Goal: Information Seeking & Learning: Learn about a topic

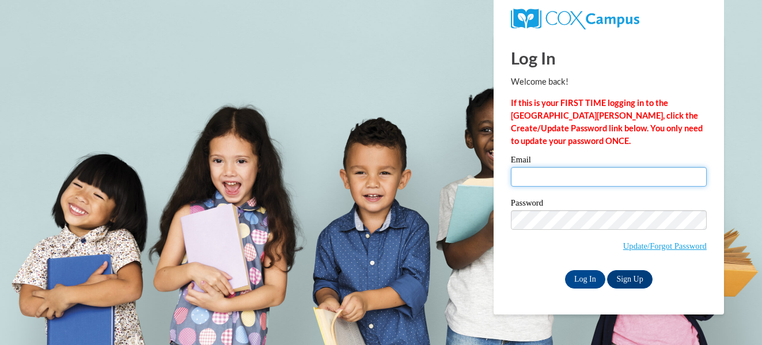
click at [570, 171] on input "Email" at bounding box center [609, 177] width 196 height 20
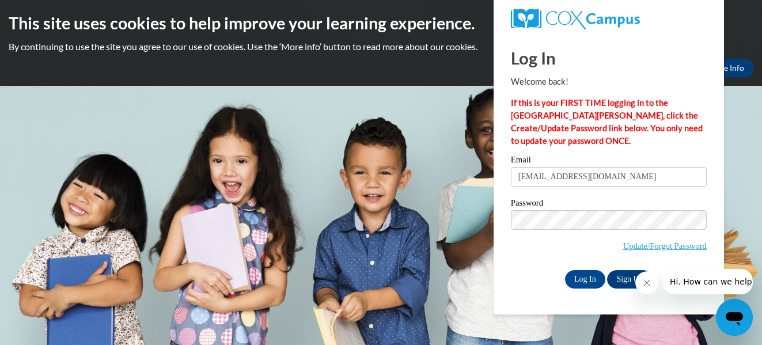
click at [504, 263] on div "Please enter your email! Please enter your password! Email malissabuer@yahoo.co…" at bounding box center [609, 222] width 213 height 133
type input "[EMAIL_ADDRESS][DOMAIN_NAME]"
click at [591, 281] on input "Log In" at bounding box center [585, 279] width 40 height 18
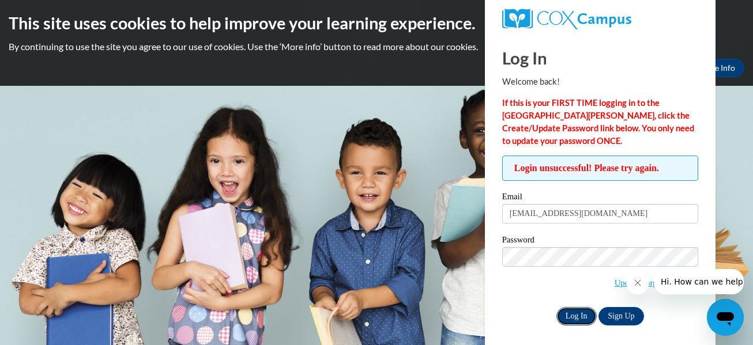
click at [580, 314] on input "Log In" at bounding box center [576, 316] width 40 height 18
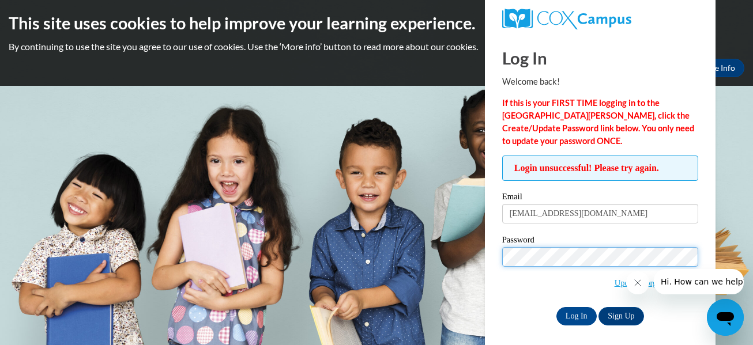
click at [556, 307] on input "Log In" at bounding box center [576, 316] width 40 height 18
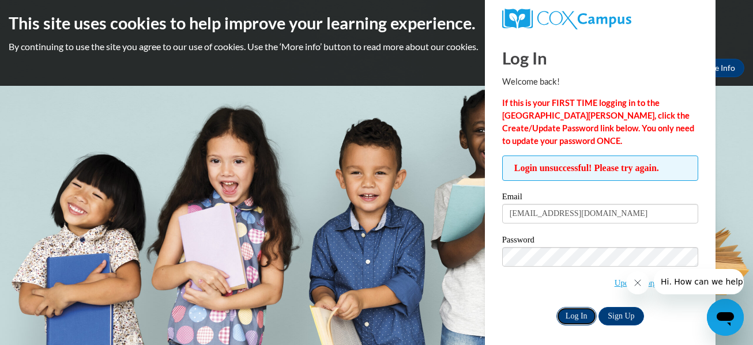
click at [576, 319] on input "Log In" at bounding box center [576, 316] width 40 height 18
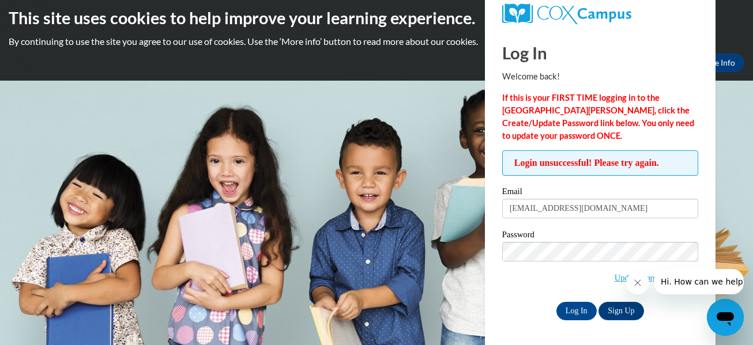
click at [639, 284] on icon "Close message from company" at bounding box center [636, 282] width 9 height 9
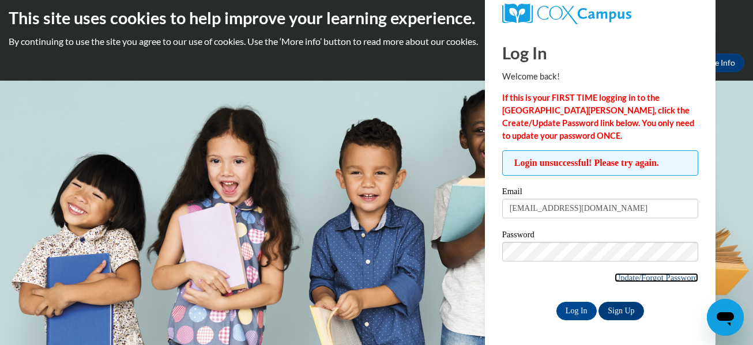
click at [656, 280] on link "Update/Forgot Password" at bounding box center [656, 277] width 84 height 9
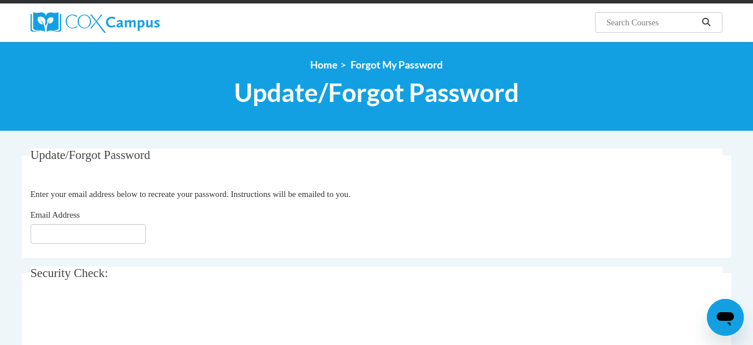
scroll to position [85, 0]
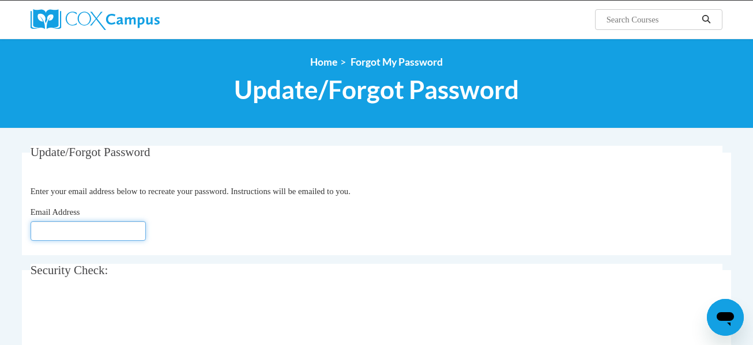
click at [86, 239] on input "Email Address" at bounding box center [88, 231] width 115 height 20
type input "Malissabuer@yahoo.com"
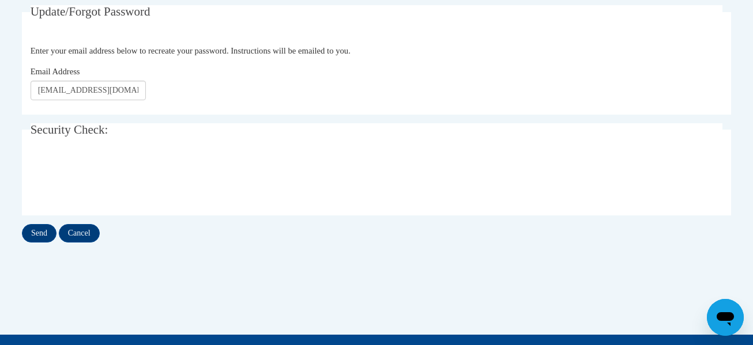
scroll to position [231, 0]
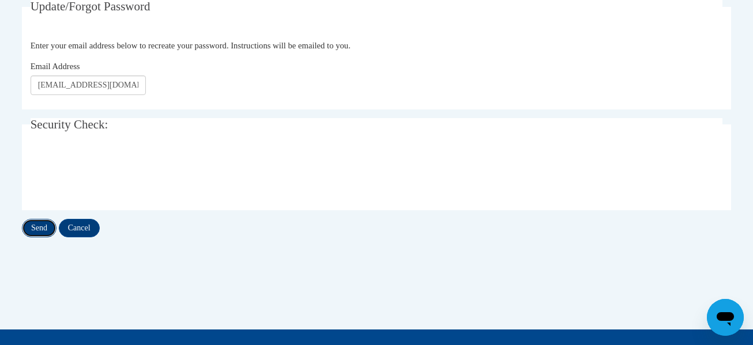
click at [41, 225] on input "Send" at bounding box center [39, 228] width 35 height 18
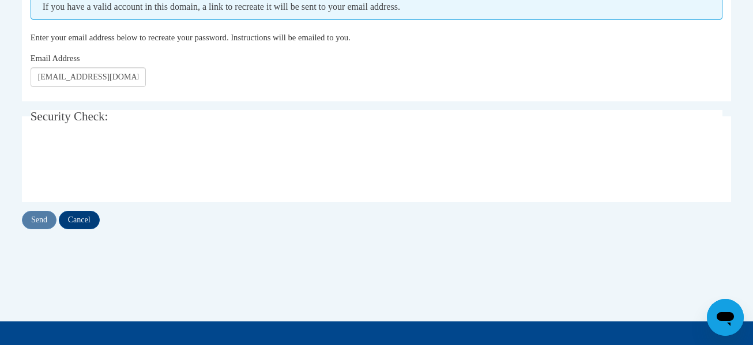
scroll to position [271, 0]
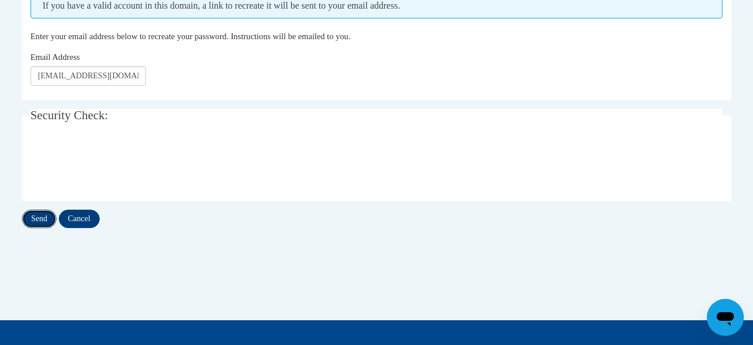
click at [44, 217] on input "Send" at bounding box center [39, 219] width 35 height 18
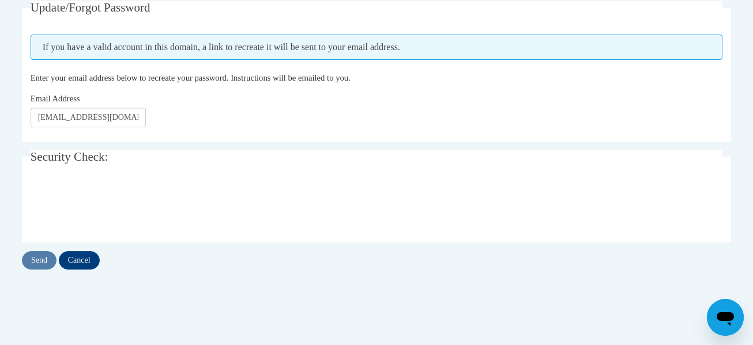
scroll to position [233, 0]
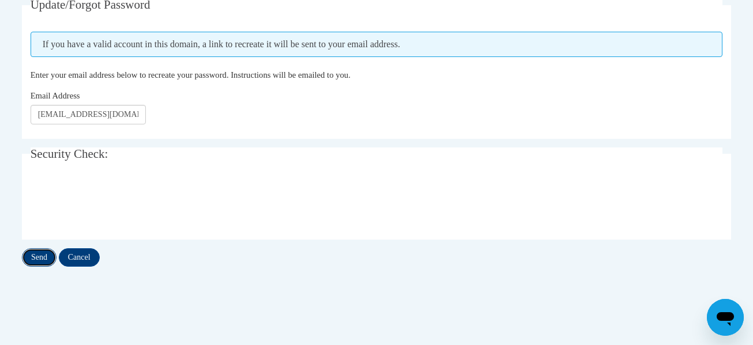
click at [44, 255] on input "Send" at bounding box center [39, 257] width 35 height 18
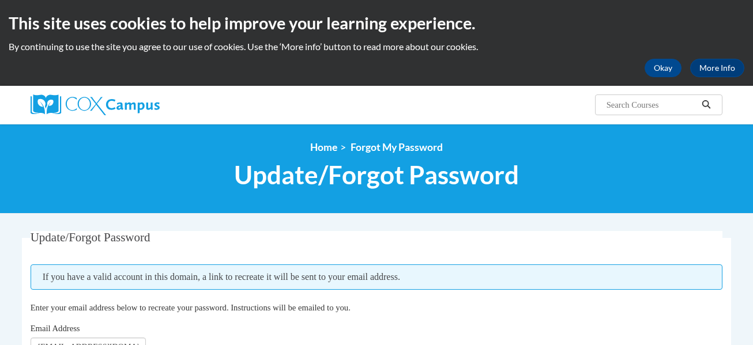
scroll to position [232, 0]
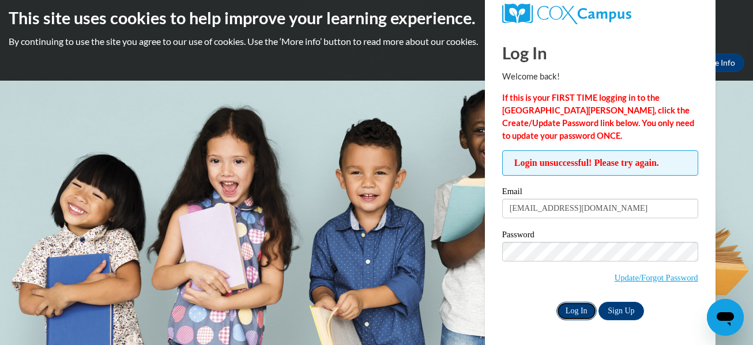
click at [575, 310] on input "Log In" at bounding box center [576, 311] width 40 height 18
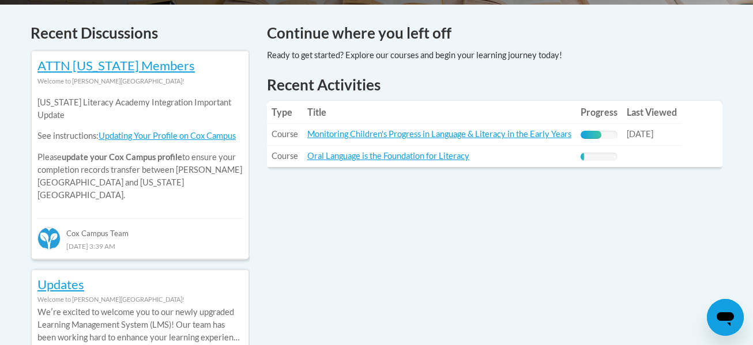
scroll to position [492, 0]
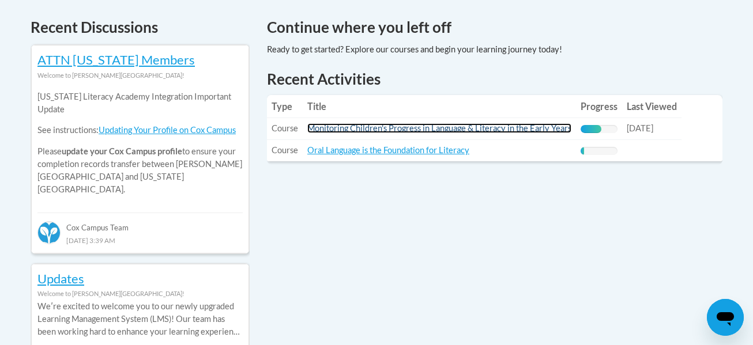
click at [514, 129] on link "Monitoring Children's Progress in Language & Literacy in the Early Years" at bounding box center [439, 128] width 264 height 10
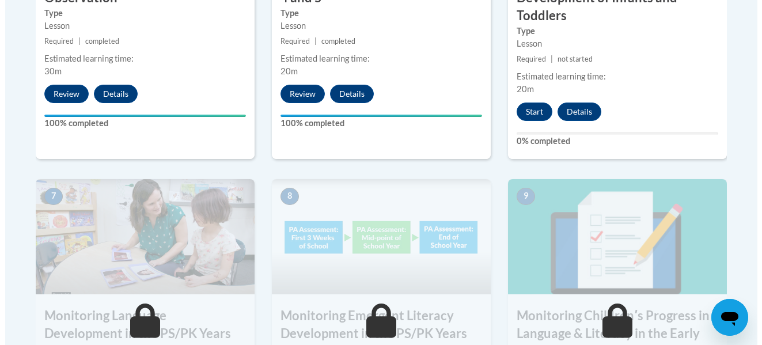
scroll to position [886, 0]
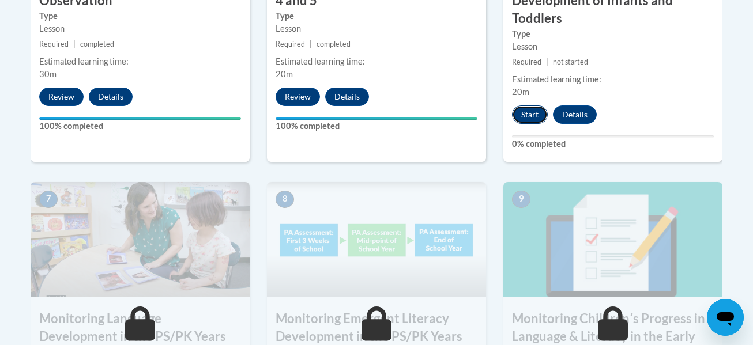
click at [529, 110] on button "Start" at bounding box center [530, 114] width 36 height 18
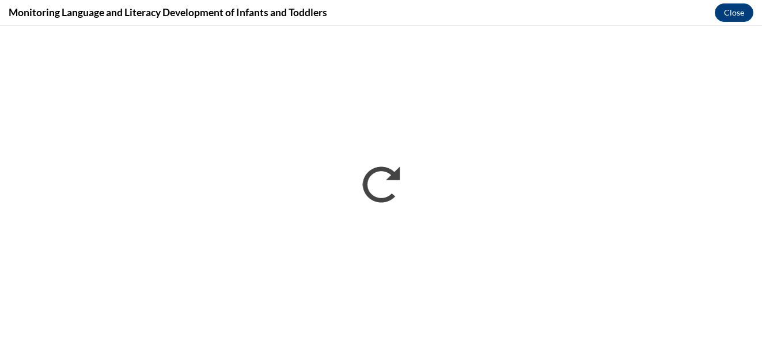
scroll to position [0, 0]
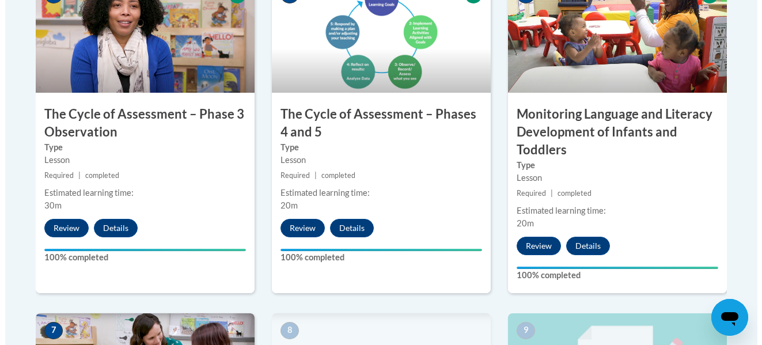
scroll to position [757, 0]
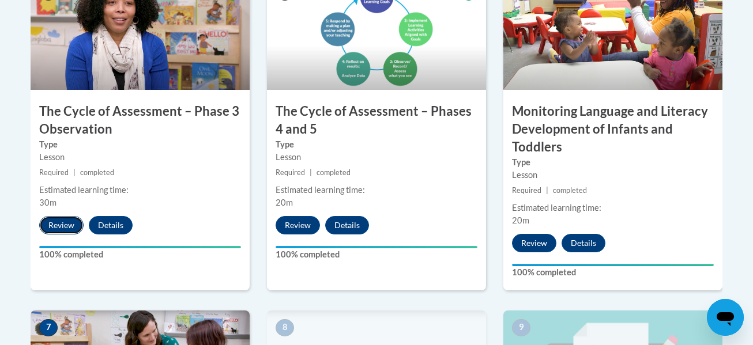
click at [58, 221] on button "Review" at bounding box center [61, 225] width 44 height 18
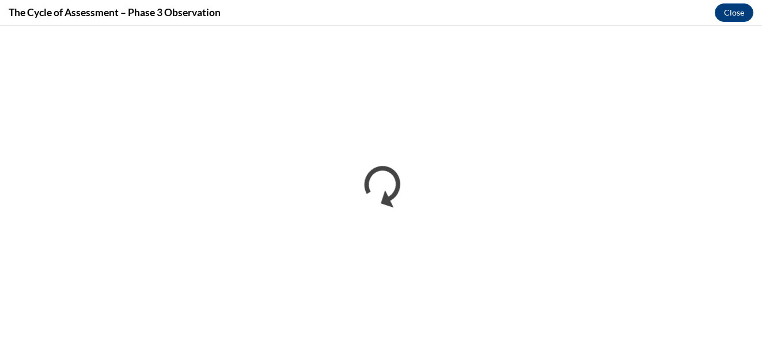
scroll to position [0, 0]
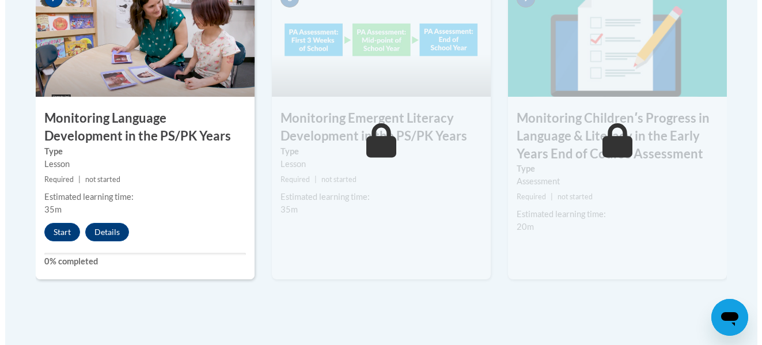
scroll to position [1092, 0]
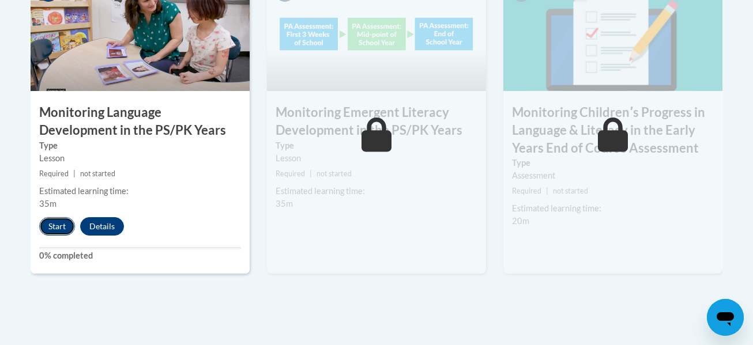
click at [59, 226] on button "Start" at bounding box center [57, 226] width 36 height 18
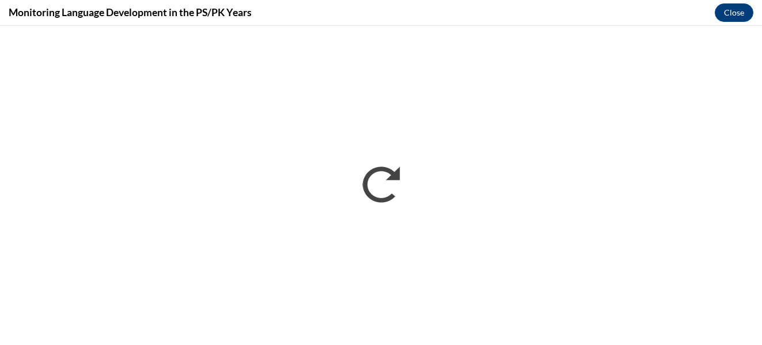
scroll to position [0, 0]
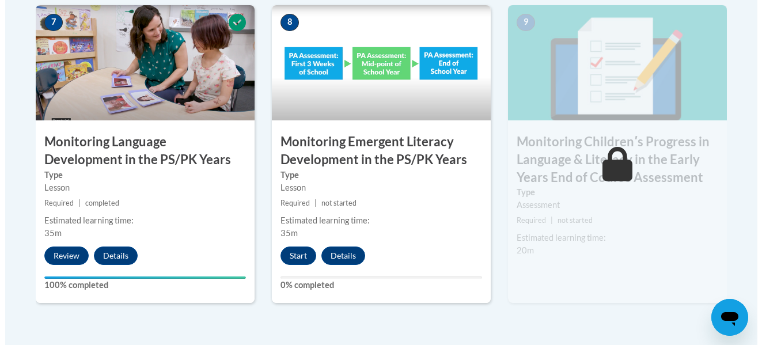
scroll to position [1057, 0]
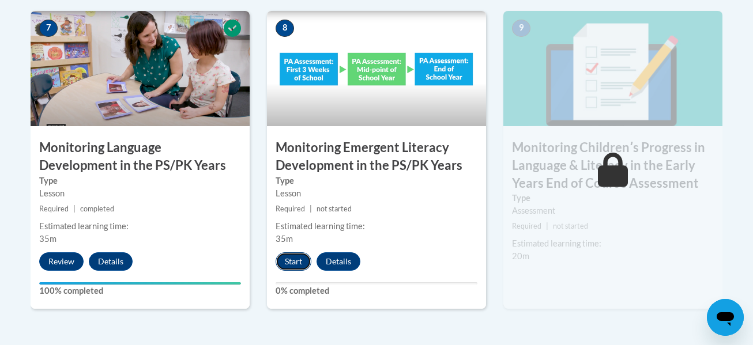
click at [296, 263] on button "Start" at bounding box center [293, 261] width 36 height 18
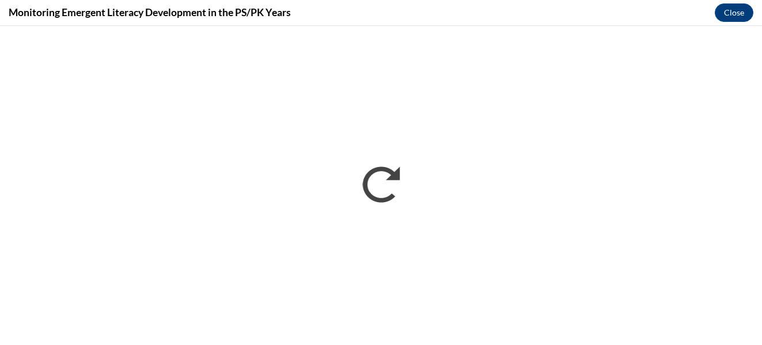
scroll to position [0, 0]
